Goal: Task Accomplishment & Management: Use online tool/utility

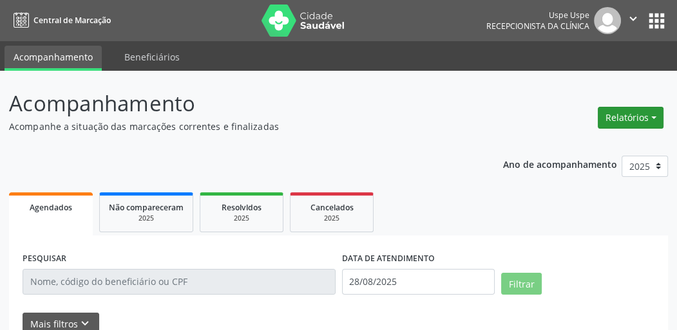
click at [624, 114] on button "Relatórios" at bounding box center [630, 118] width 66 height 22
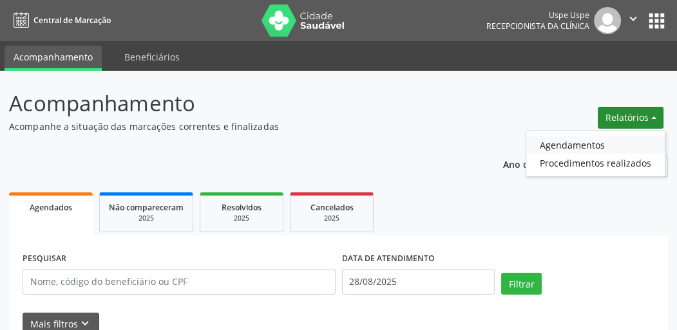
click at [569, 144] on link "Agendamentos" at bounding box center [595, 145] width 138 height 18
select select "7"
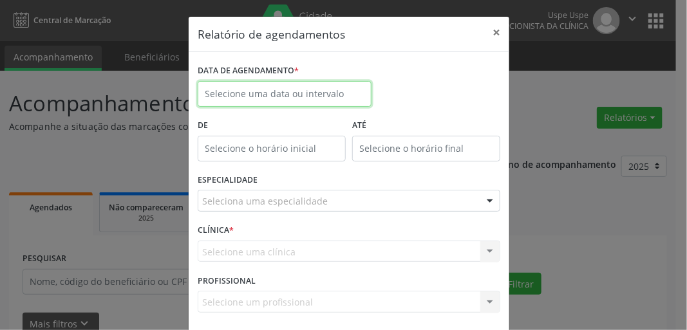
click at [251, 89] on input "text" at bounding box center [285, 94] width 174 height 26
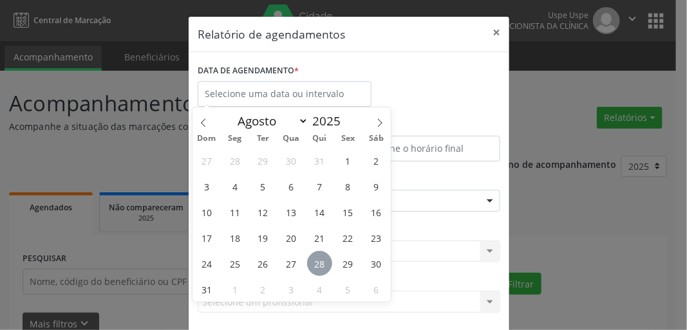
click at [322, 266] on span "28" at bounding box center [319, 263] width 25 height 25
type input "28/08/2025"
click at [322, 266] on span "28" at bounding box center [319, 263] width 25 height 25
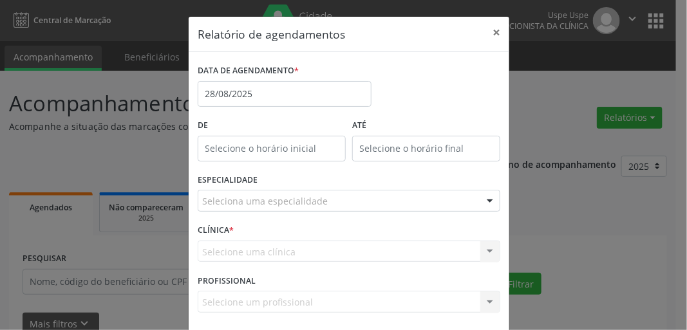
scroll to position [56, 0]
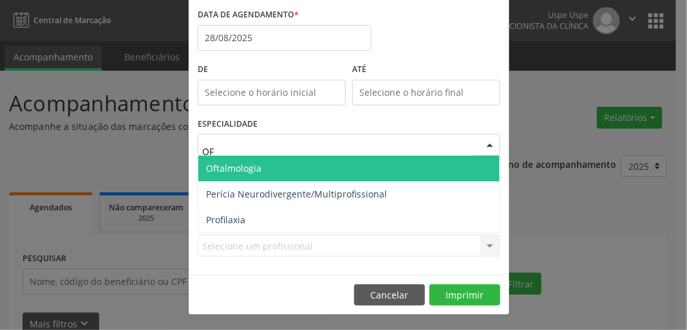
type input "OFT"
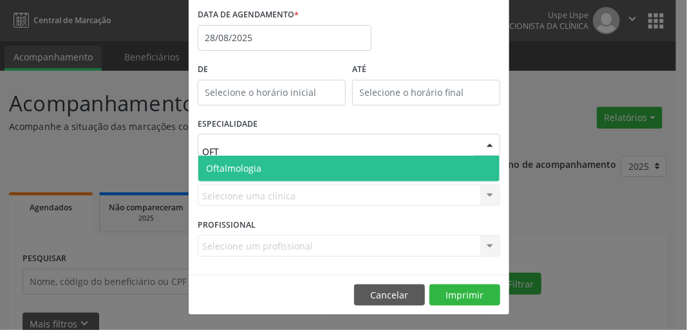
click at [258, 165] on span "Oftalmologia" at bounding box center [348, 169] width 301 height 26
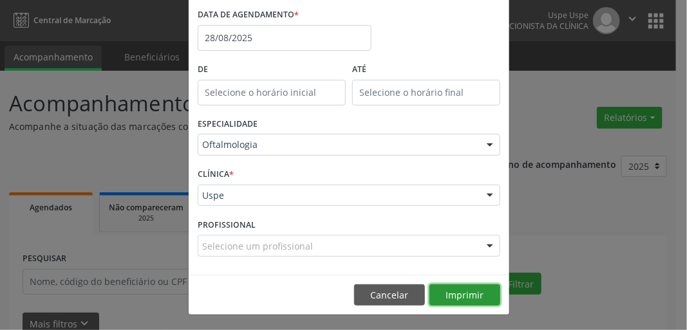
click at [455, 292] on button "Imprimir" at bounding box center [464, 296] width 71 height 22
